Goal: Transaction & Acquisition: Purchase product/service

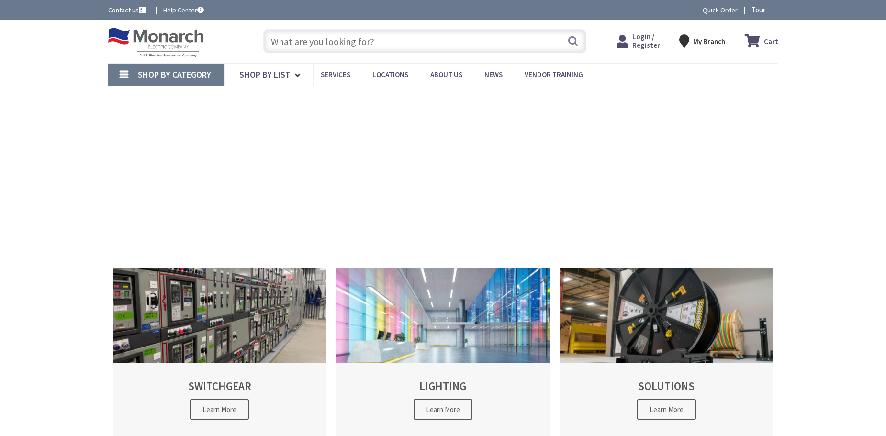
type input "Boston [GEOGRAPHIC_DATA], [GEOGRAPHIC_DATA]"
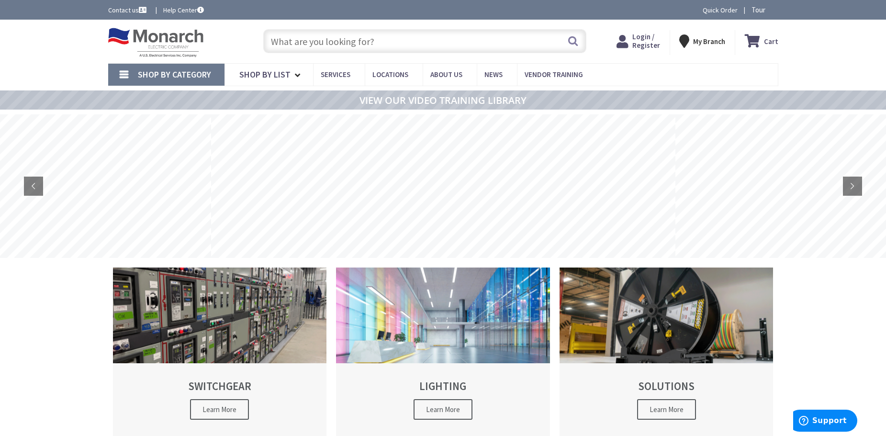
click at [329, 45] on input "text" at bounding box center [424, 41] width 323 height 24
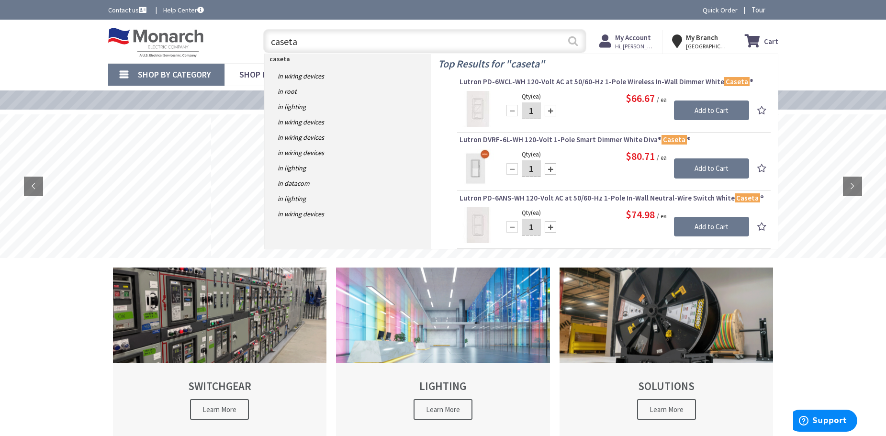
type input "caseta"
click at [572, 38] on button "Search" at bounding box center [573, 41] width 12 height 22
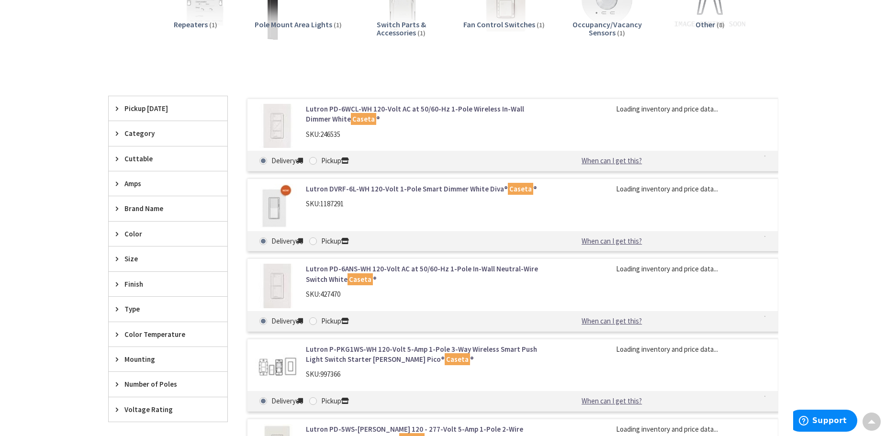
scroll to position [289, 0]
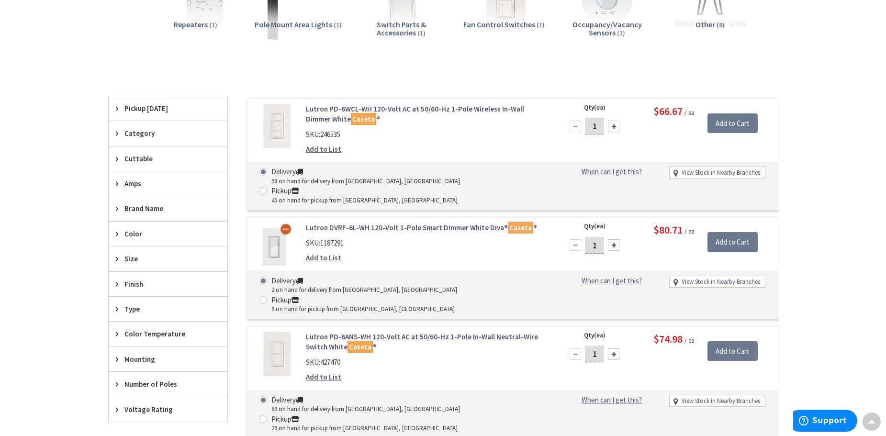
click at [267, 296] on span at bounding box center [263, 300] width 8 height 8
click at [268, 297] on input "Pickup 9 on hand for pickup from New Rochelle, NY" at bounding box center [265, 300] width 6 height 6
radio input "true"
click at [734, 232] on input "Add to Cart" at bounding box center [732, 242] width 50 height 20
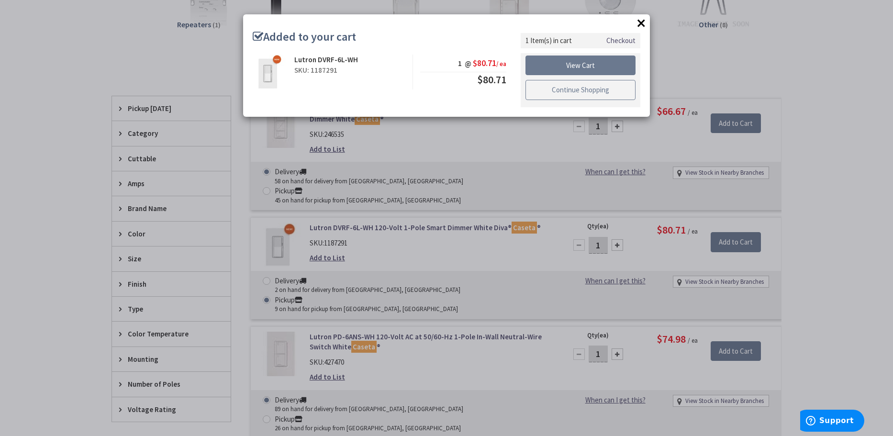
click at [568, 93] on link "Continue Shopping" at bounding box center [580, 90] width 110 height 20
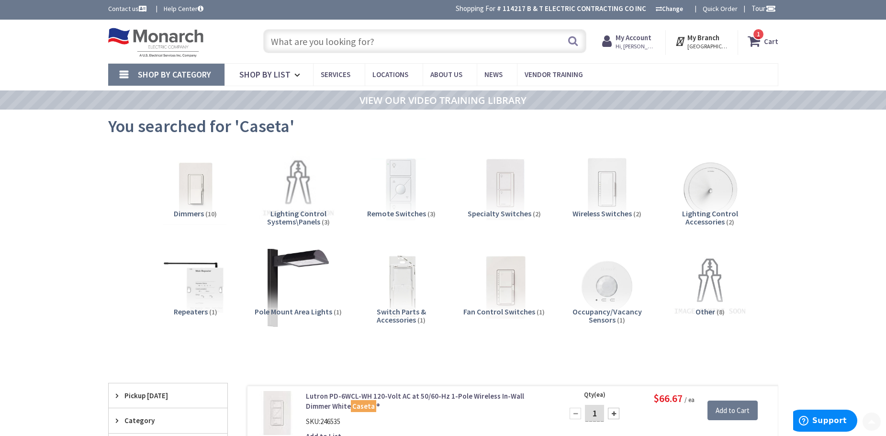
scroll to position [0, 0]
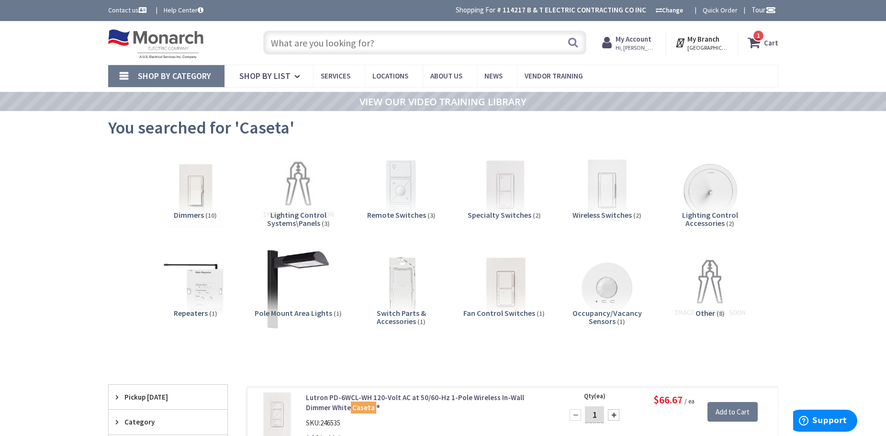
click at [386, 217] on span "Remote Switches" at bounding box center [396, 215] width 59 height 10
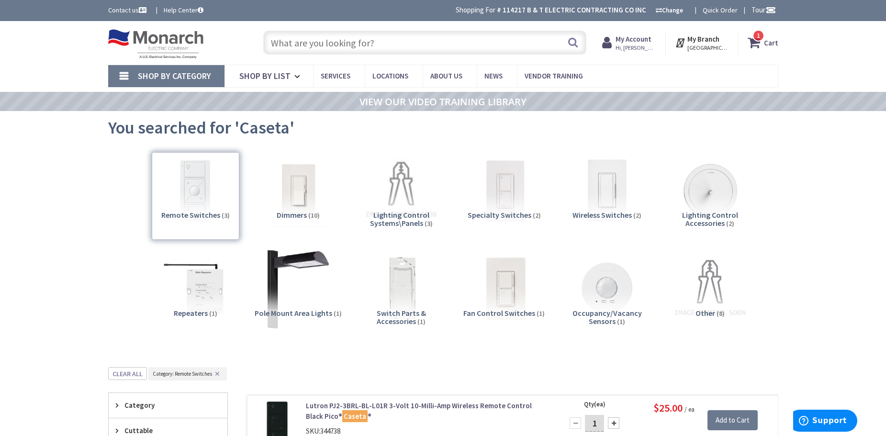
click at [401, 56] on div "Toggle Nav Search 1 1 1 items Cart My Cart 1" at bounding box center [443, 43] width 684 height 32
click at [400, 43] on input "text" at bounding box center [424, 43] width 323 height 24
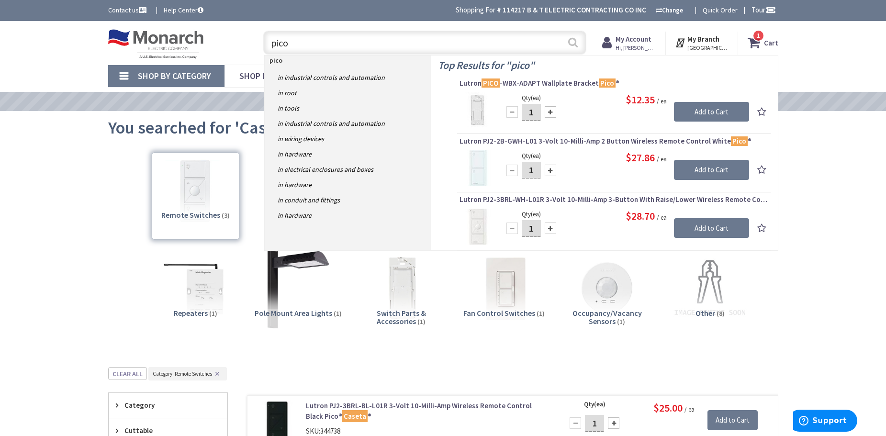
type input "pico"
click at [572, 38] on button "Search" at bounding box center [573, 43] width 12 height 22
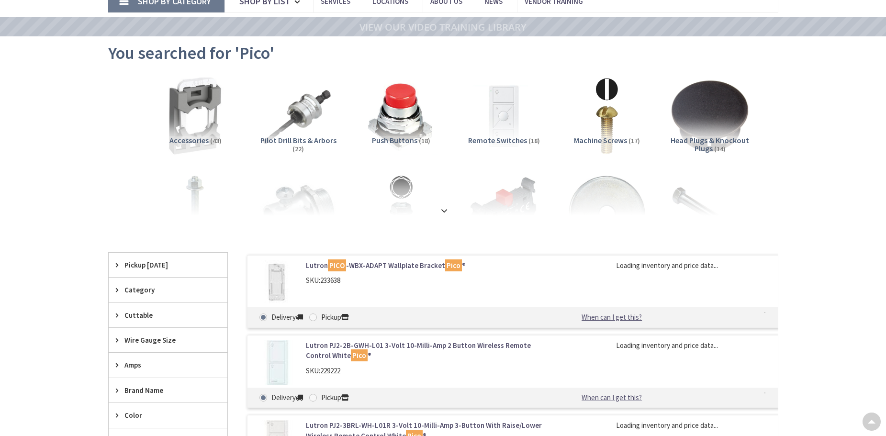
scroll to position [191, 0]
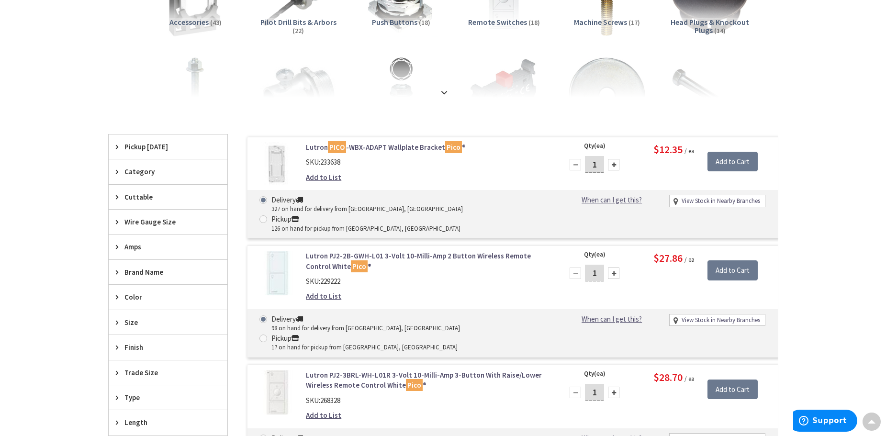
click at [267, 335] on span at bounding box center [263, 339] width 8 height 8
click at [268, 335] on input "Pickup 17 on hand for pickup from New Rochelle, NY" at bounding box center [265, 338] width 6 height 6
radio input "true"
click at [727, 260] on input "Add to Cart" at bounding box center [732, 270] width 50 height 20
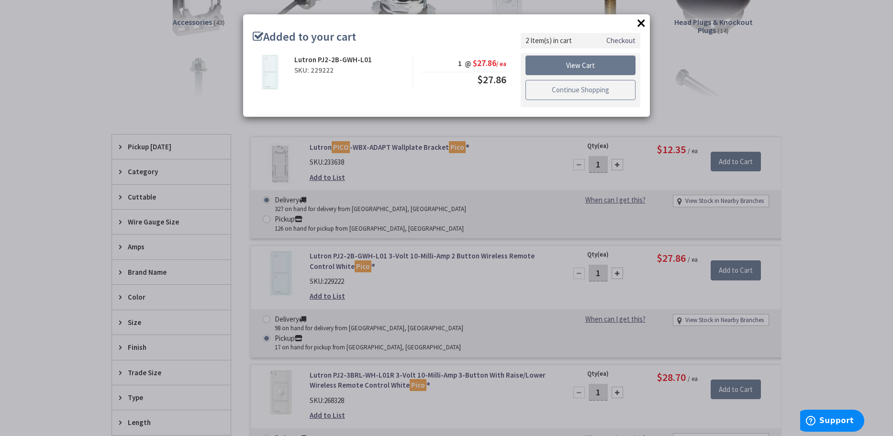
scroll to position [193, 0]
click at [613, 89] on link "Continue Shopping" at bounding box center [580, 90] width 110 height 20
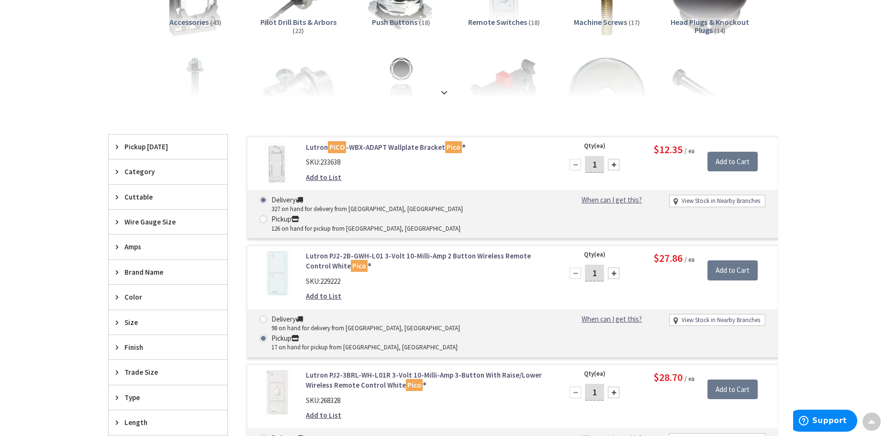
click at [268, 216] on input "Pickup 126 on hand for pickup from New Rochelle, NY" at bounding box center [265, 219] width 6 height 6
radio input "true"
click at [730, 160] on input "Add to Cart" at bounding box center [732, 162] width 50 height 20
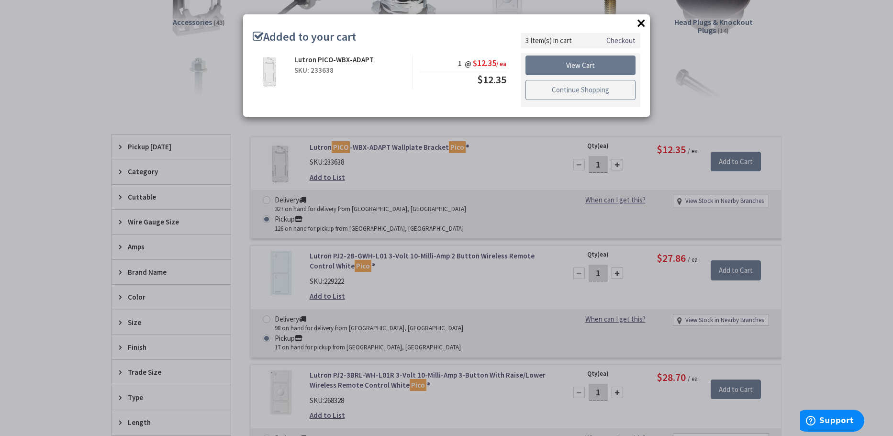
click at [586, 92] on link "Continue Shopping" at bounding box center [580, 90] width 110 height 20
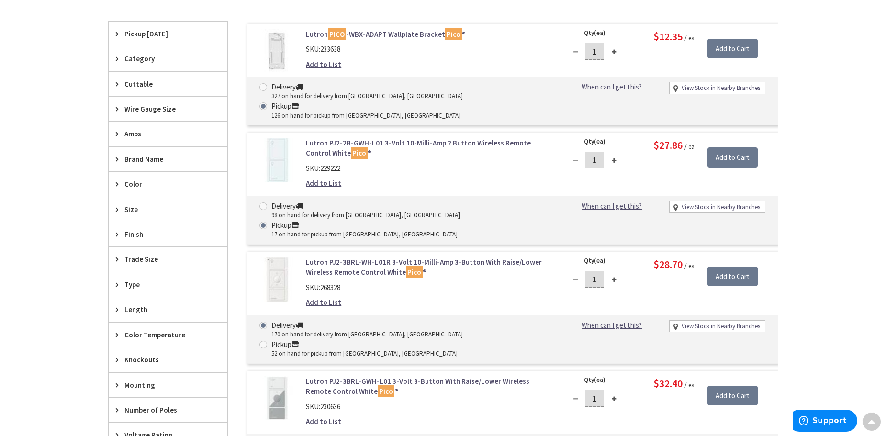
scroll to position [0, 0]
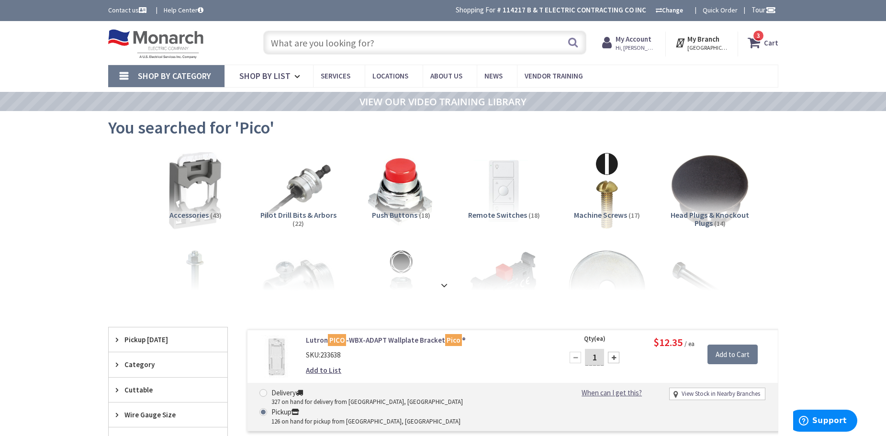
click at [120, 76] on link "Shop By Category" at bounding box center [166, 76] width 116 height 22
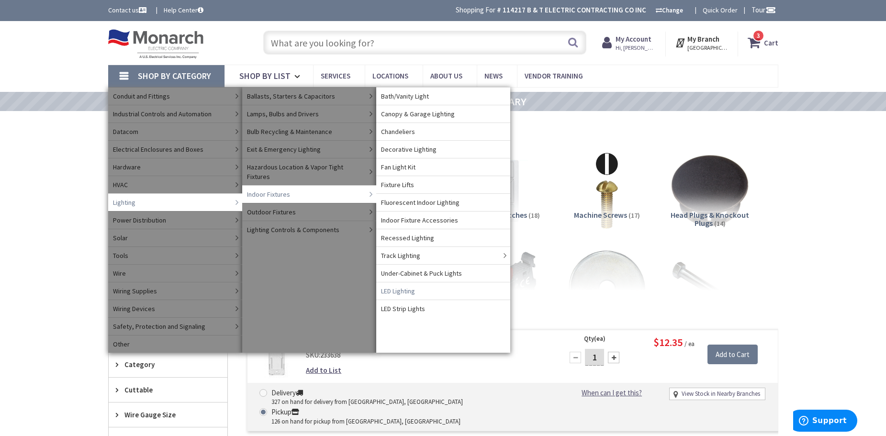
click at [411, 288] on span "LED Lighting" at bounding box center [398, 291] width 34 height 10
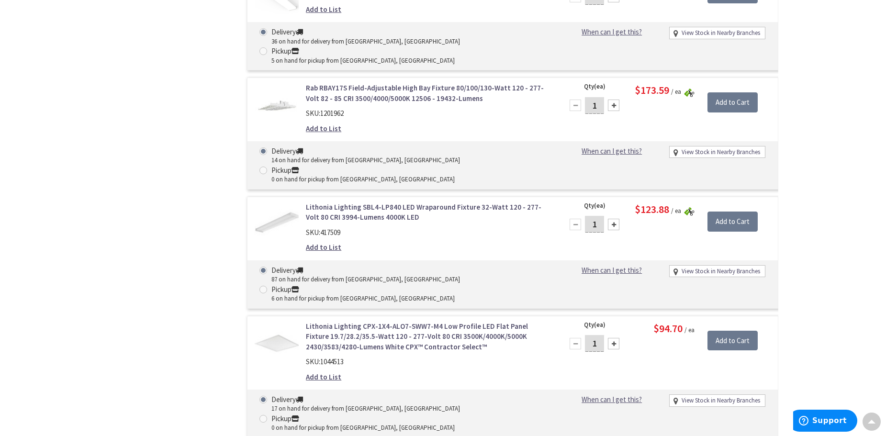
scroll to position [911, 0]
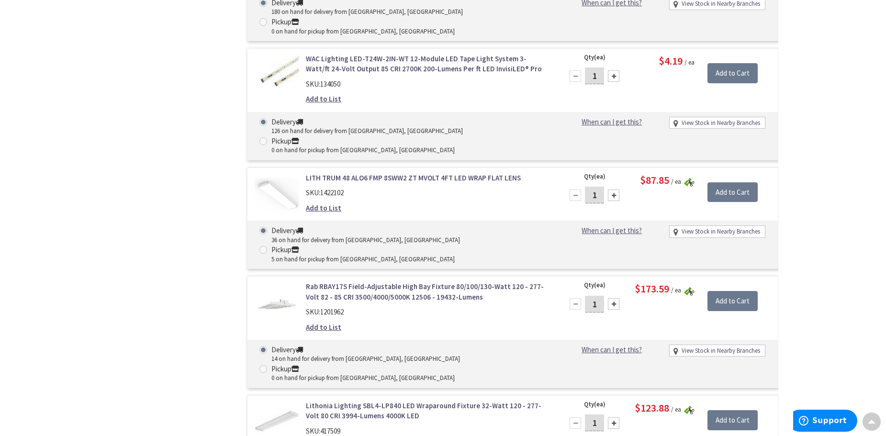
click at [400, 173] on link "LITH TRUM 48 ALO6 FMP 8SWW2 ZT MVOLT 4FT LED WRAP FLAT LENS" at bounding box center [428, 178] width 244 height 10
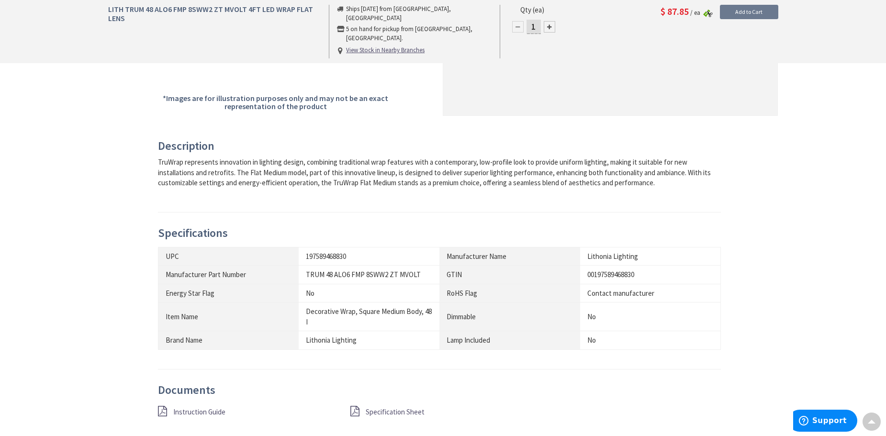
scroll to position [335, 0]
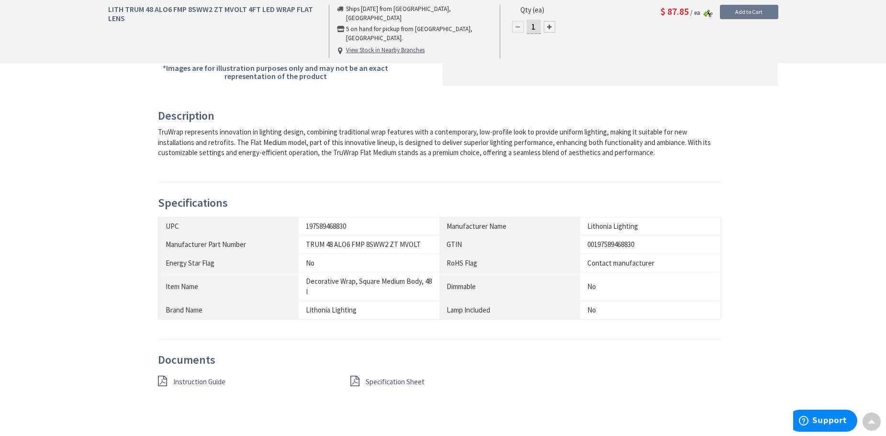
click at [382, 380] on span "Specification Sheet" at bounding box center [395, 381] width 59 height 9
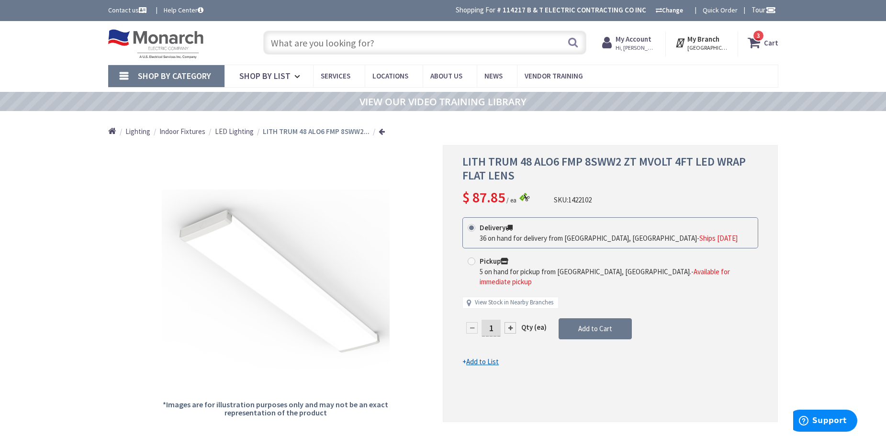
click at [241, 131] on span "LED Lighting" at bounding box center [234, 131] width 39 height 9
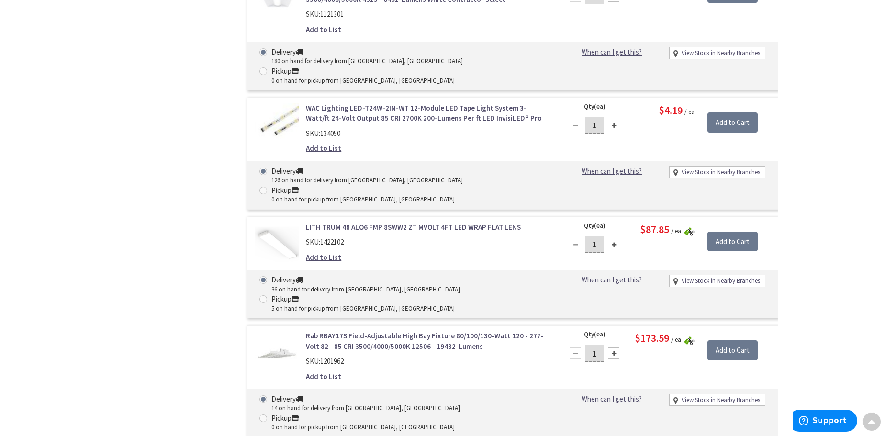
scroll to position [863, 0]
click at [402, 221] on link "LITH TRUM 48 ALO6 FMP 8SWW2 ZT MVOLT 4FT LED WRAP FLAT LENS" at bounding box center [428, 226] width 244 height 10
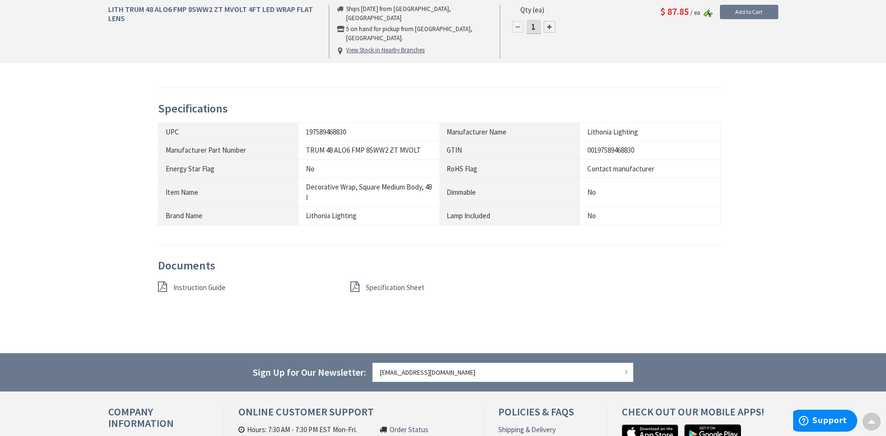
scroll to position [432, 0]
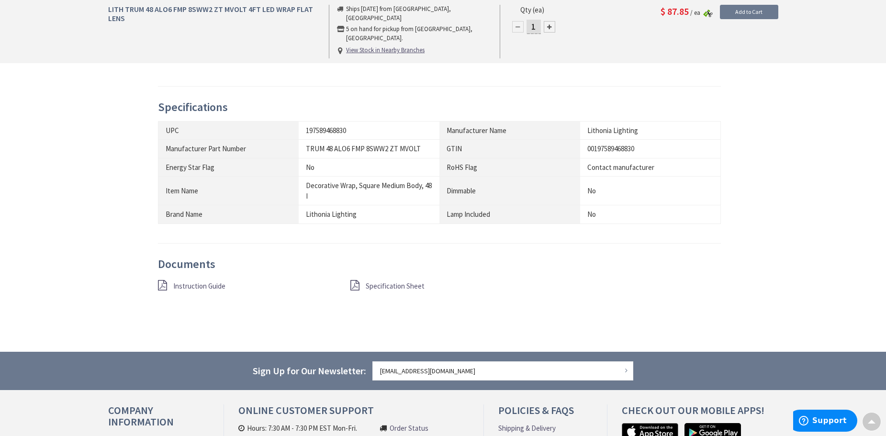
click at [391, 283] on span "Specification Sheet" at bounding box center [395, 285] width 59 height 9
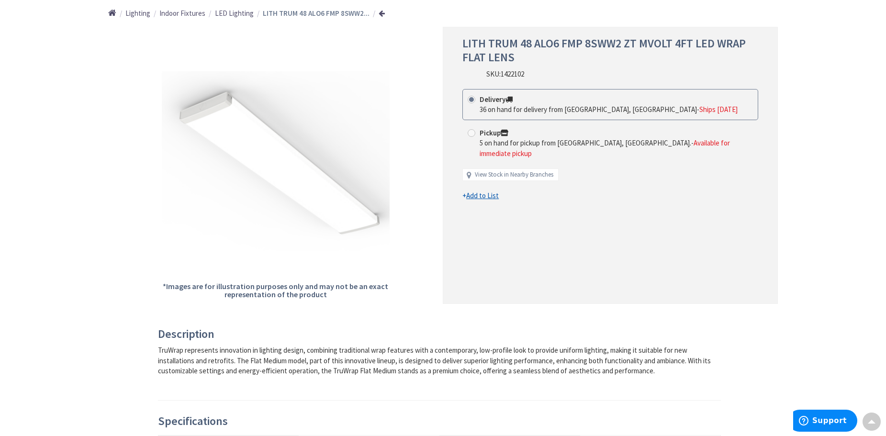
scroll to position [96, 0]
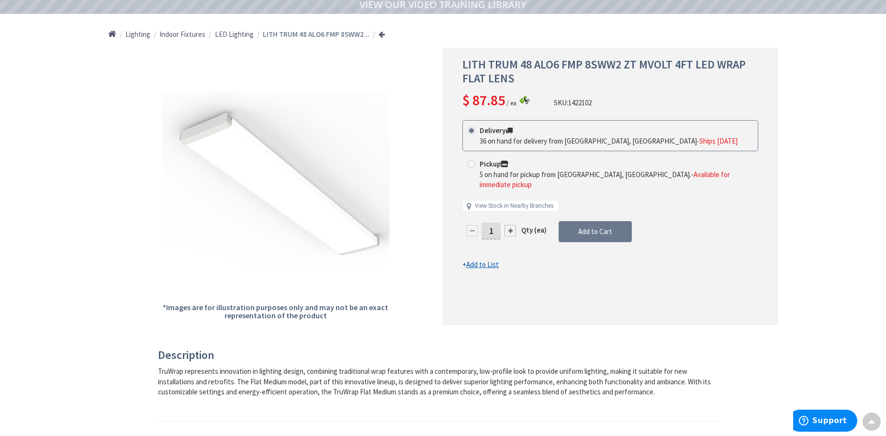
click at [469, 166] on span at bounding box center [472, 164] width 8 height 8
click at [470, 166] on input "Pickup 5 on hand for pickup from New Rochelle, NY. - Available for immediate pi…" at bounding box center [473, 164] width 6 height 6
radio input "true"
drag, startPoint x: 497, startPoint y: 222, endPoint x: 475, endPoint y: 223, distance: 22.0
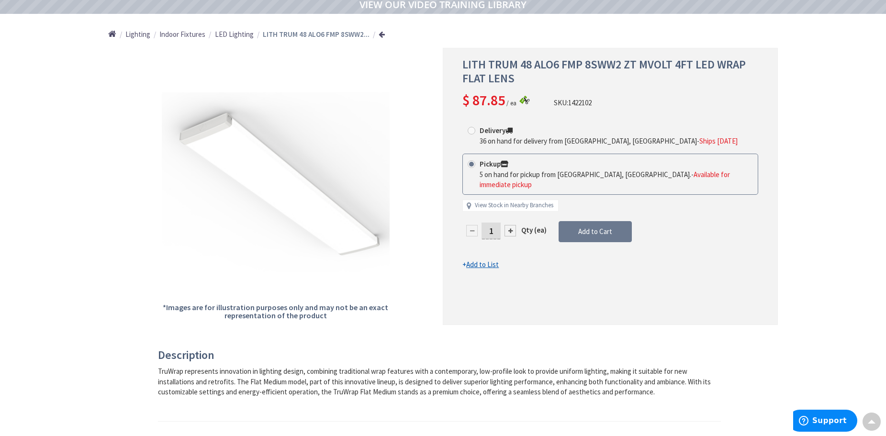
click at [475, 223] on div "1" at bounding box center [490, 230] width 57 height 19
type input "2"
click at [571, 226] on form "This product is Discontinued Delivery 36 on hand for delivery from Cranbury, NJ…" at bounding box center [610, 194] width 296 height 149
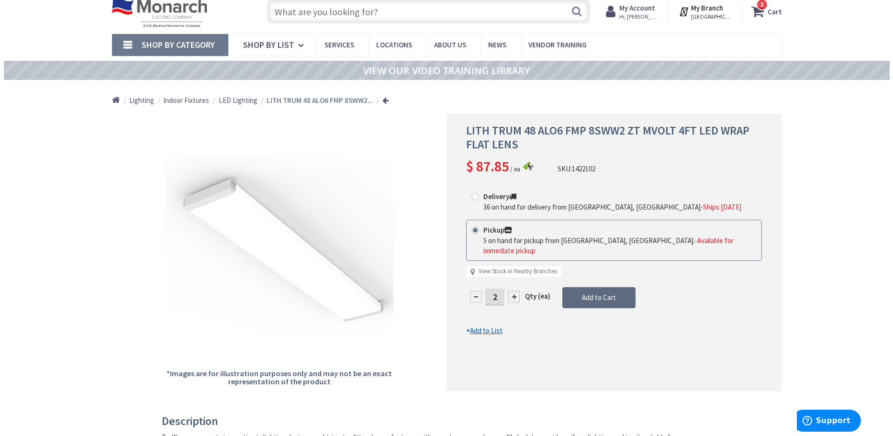
scroll to position [48, 0]
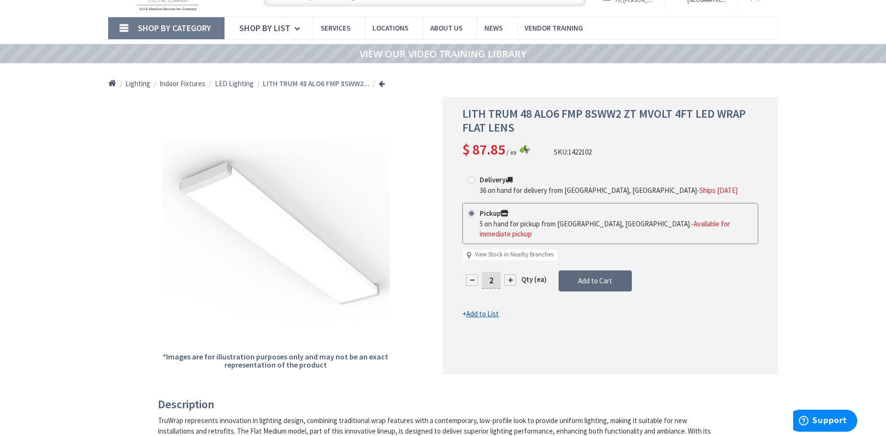
click at [600, 276] on span "Add to Cart" at bounding box center [595, 280] width 34 height 9
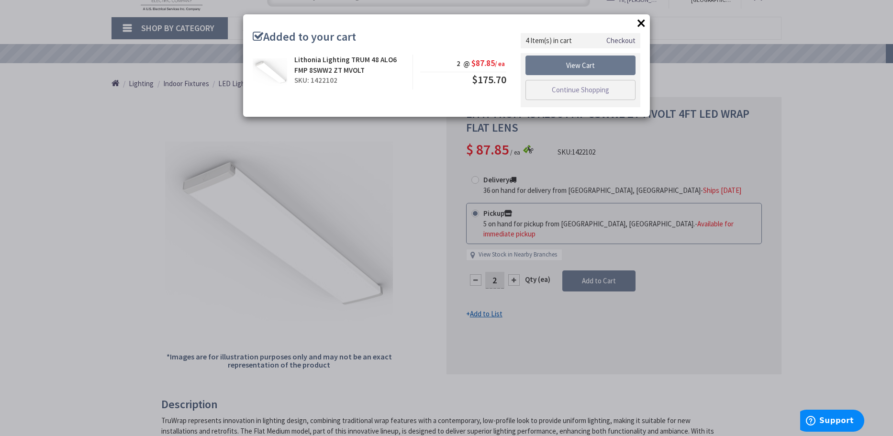
click at [619, 40] on link "Checkout" at bounding box center [620, 40] width 29 height 10
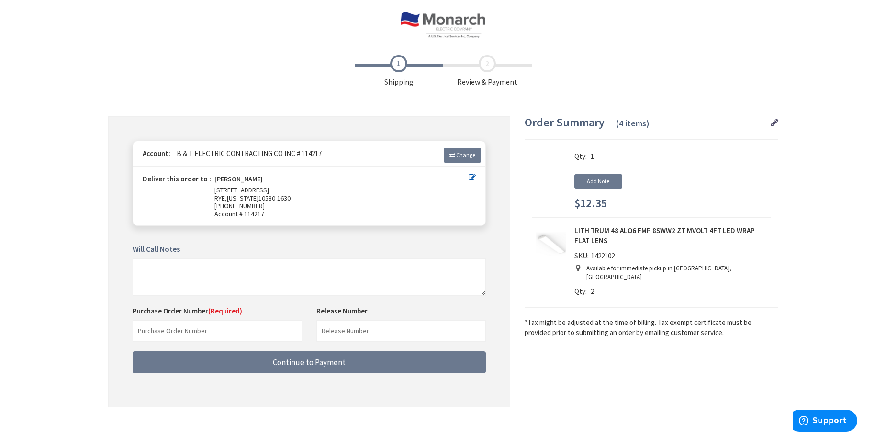
scroll to position [326, 0]
click at [167, 335] on input "text" at bounding box center [217, 331] width 169 height 22
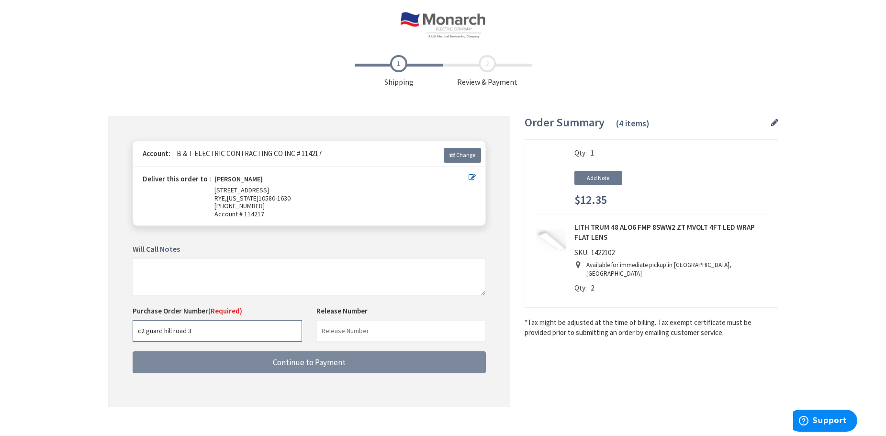
type input "c2 guard hill road 3"
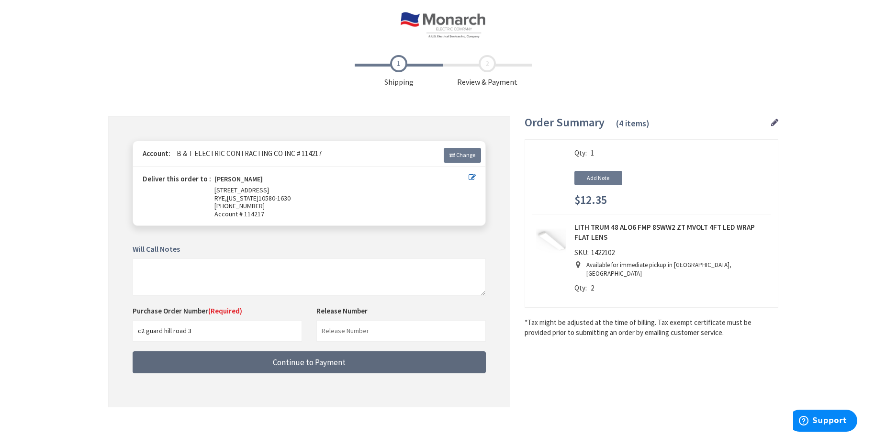
click at [366, 352] on button "Continue to Payment" at bounding box center [309, 362] width 353 height 22
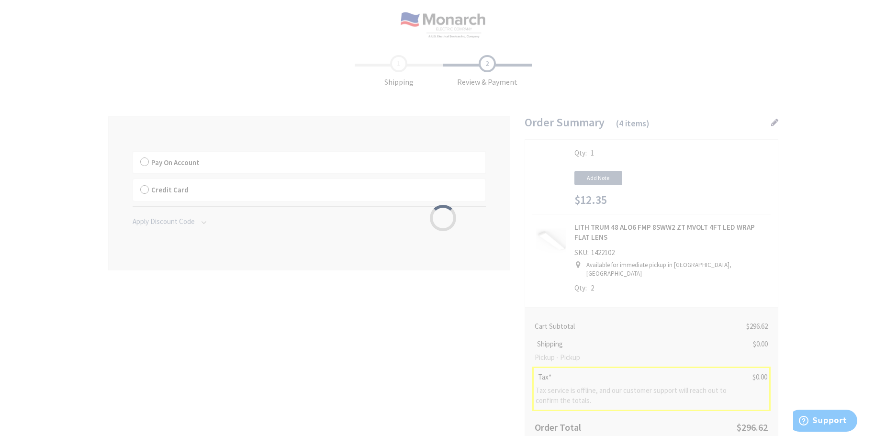
click at [141, 160] on div "Please wait..." at bounding box center [443, 218] width 886 height 436
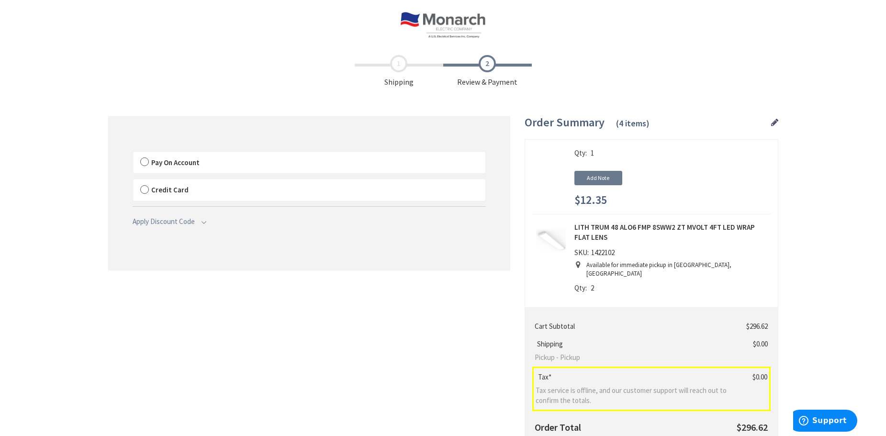
click at [144, 163] on label "Pay On Account" at bounding box center [309, 163] width 352 height 22
click at [145, 162] on label "Pay On Account" at bounding box center [309, 163] width 352 height 22
click at [133, 154] on input "Pay On Account" at bounding box center [133, 154] width 0 height 0
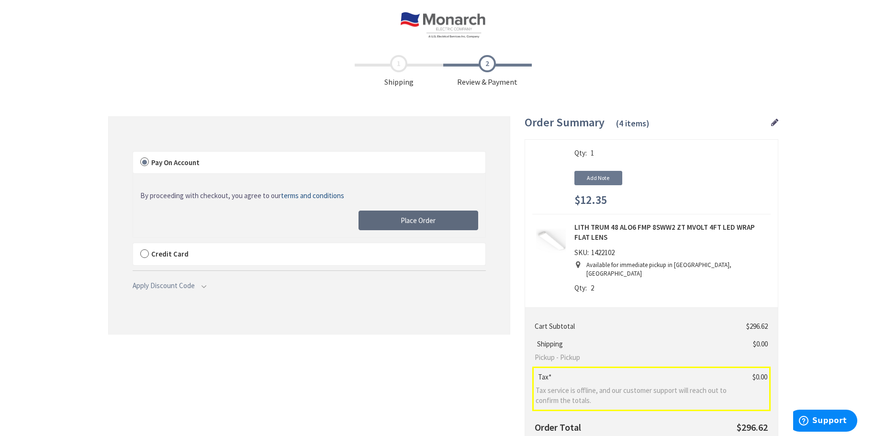
click at [391, 221] on button "Place Order" at bounding box center [418, 221] width 120 height 20
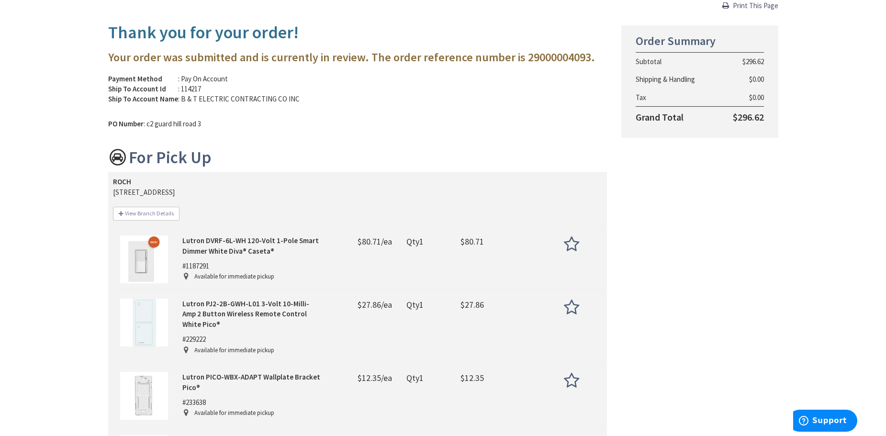
scroll to position [144, 0]
